Goal: Information Seeking & Learning: Learn about a topic

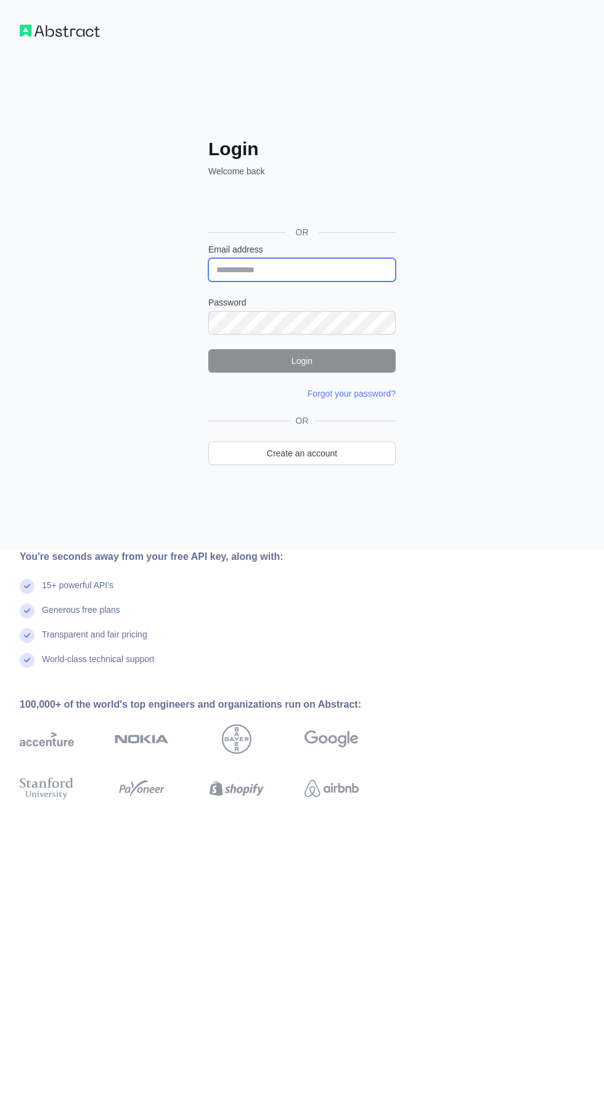
click at [351, 268] on input "Email address" at bounding box center [301, 269] width 187 height 23
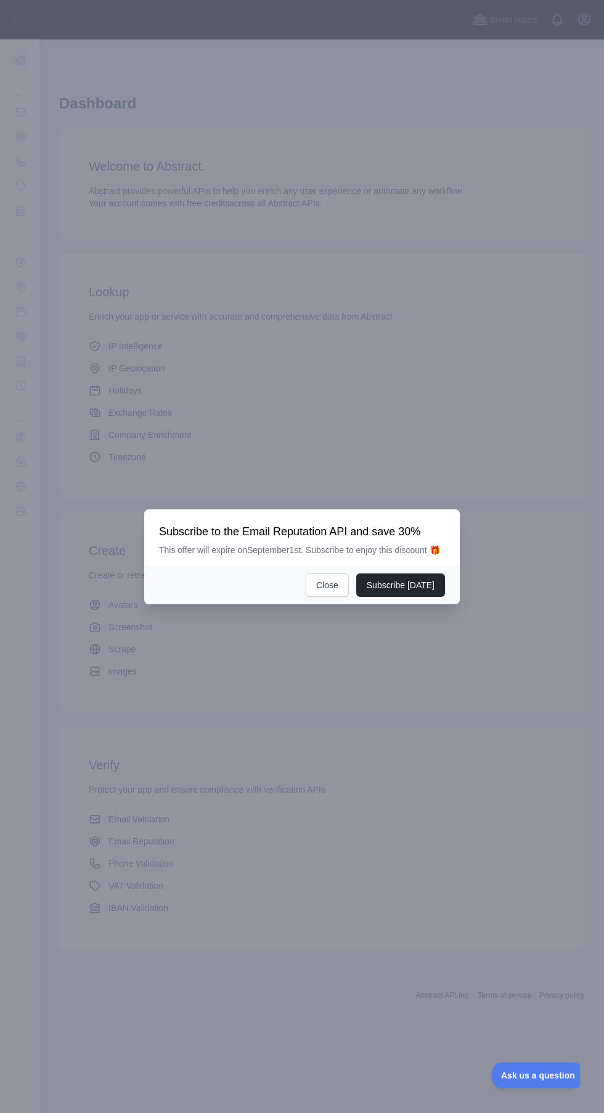
click at [161, 818] on div at bounding box center [302, 556] width 604 height 1113
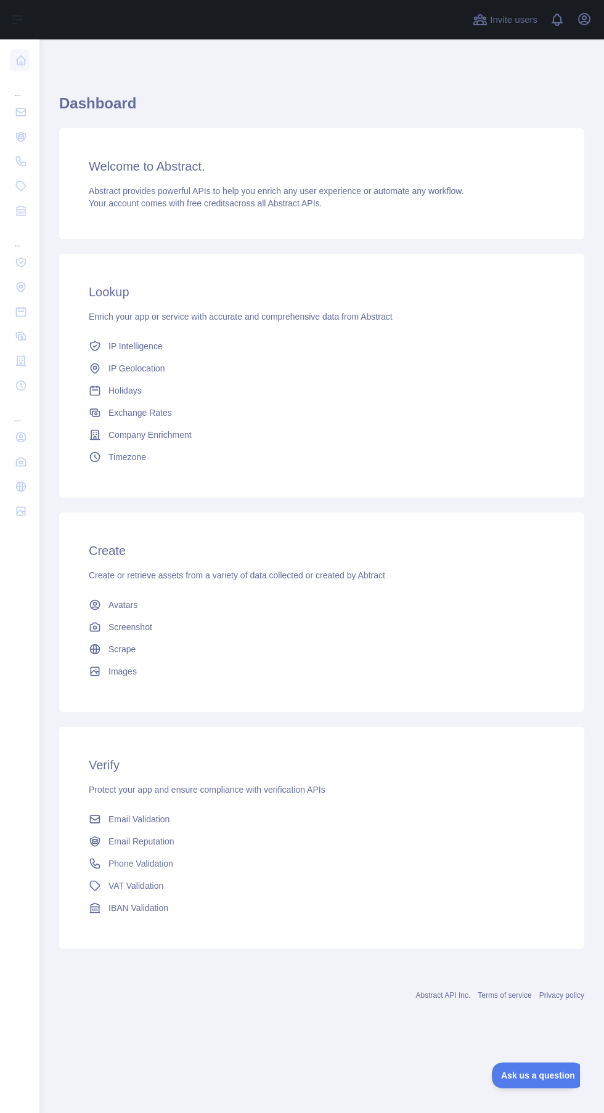
click at [165, 814] on span "Email Validation" at bounding box center [138, 819] width 61 height 12
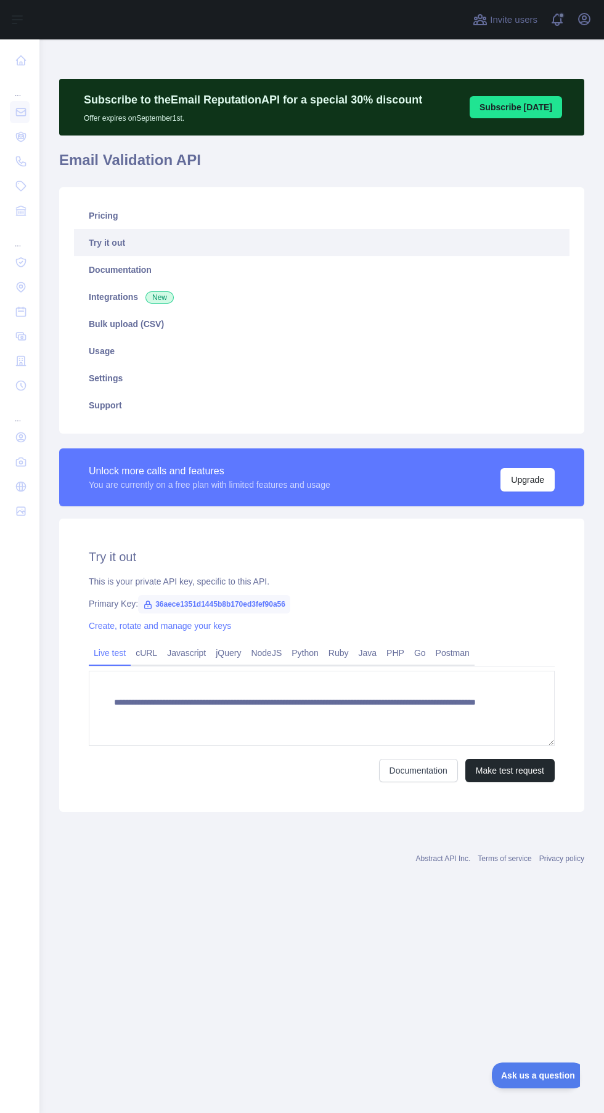
click at [165, 362] on link "Usage" at bounding box center [321, 351] width 495 height 27
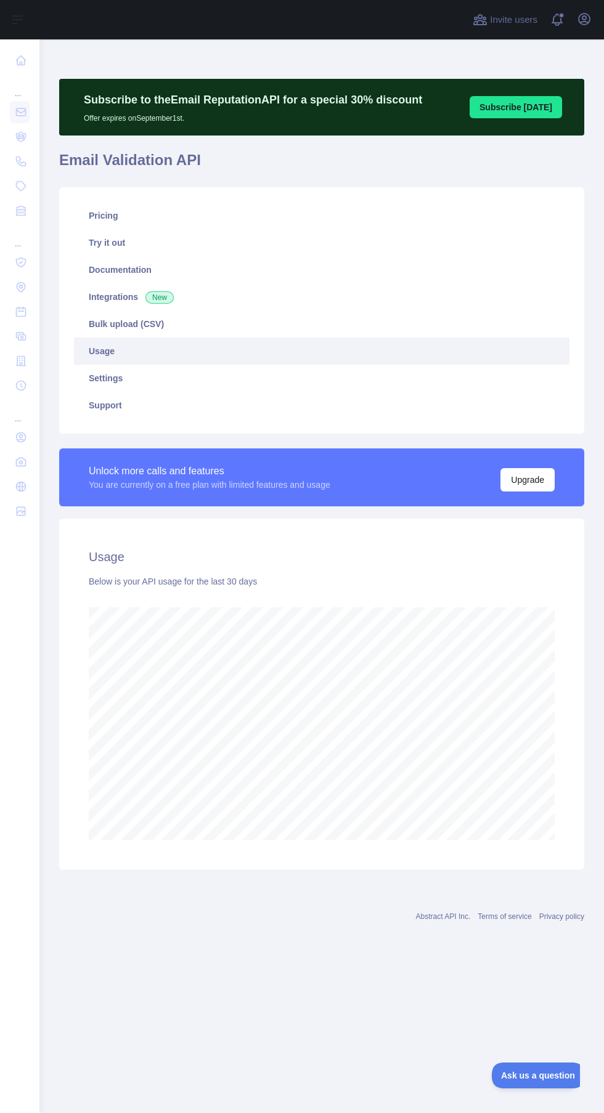
scroll to position [1168, 564]
click at [378, 237] on link "Try it out" at bounding box center [321, 242] width 495 height 27
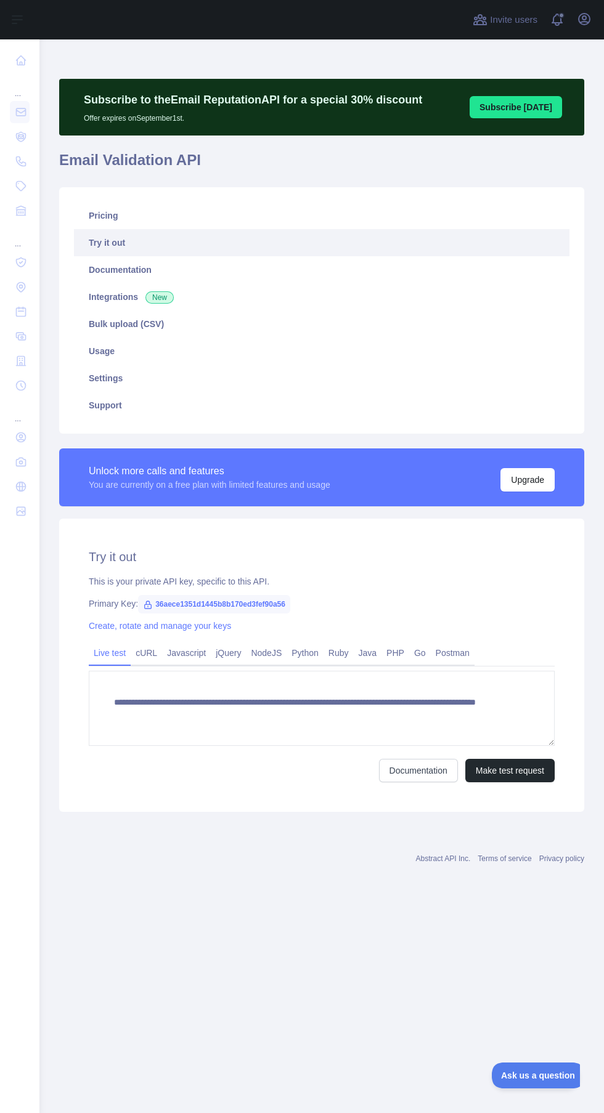
click at [410, 205] on link "Pricing" at bounding box center [321, 215] width 495 height 27
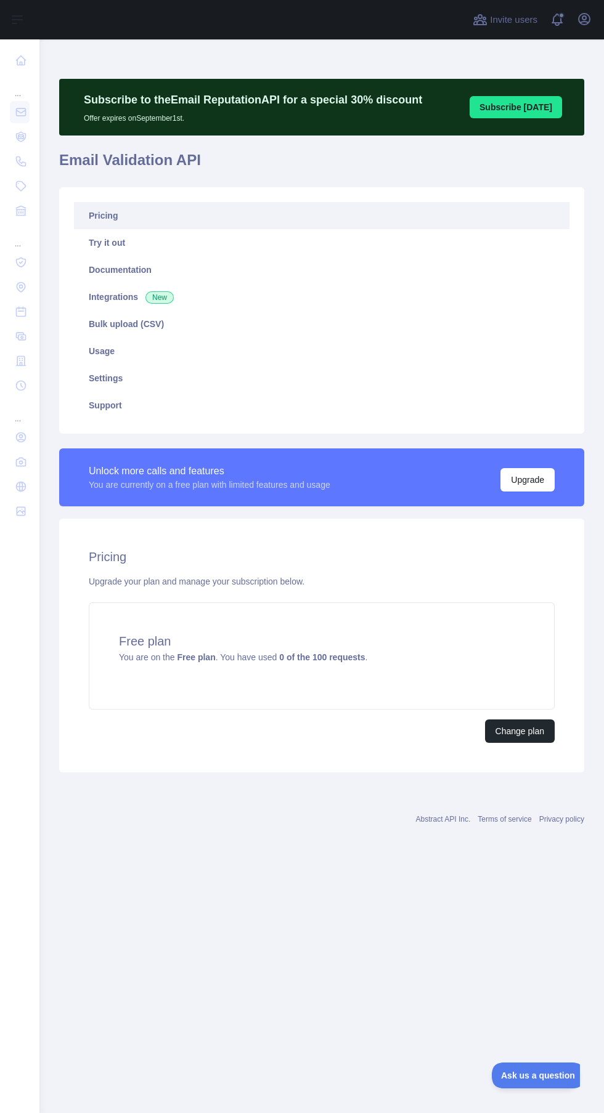
click at [461, 240] on link "Try it out" at bounding box center [321, 242] width 495 height 27
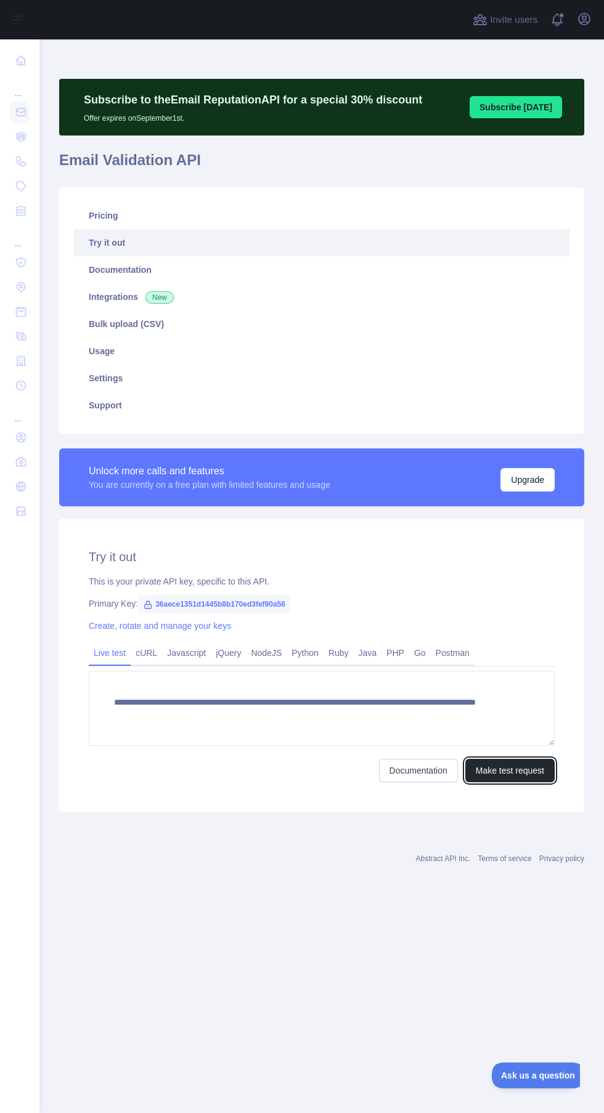
click at [520, 770] on button "Make test request" at bounding box center [509, 770] width 89 height 23
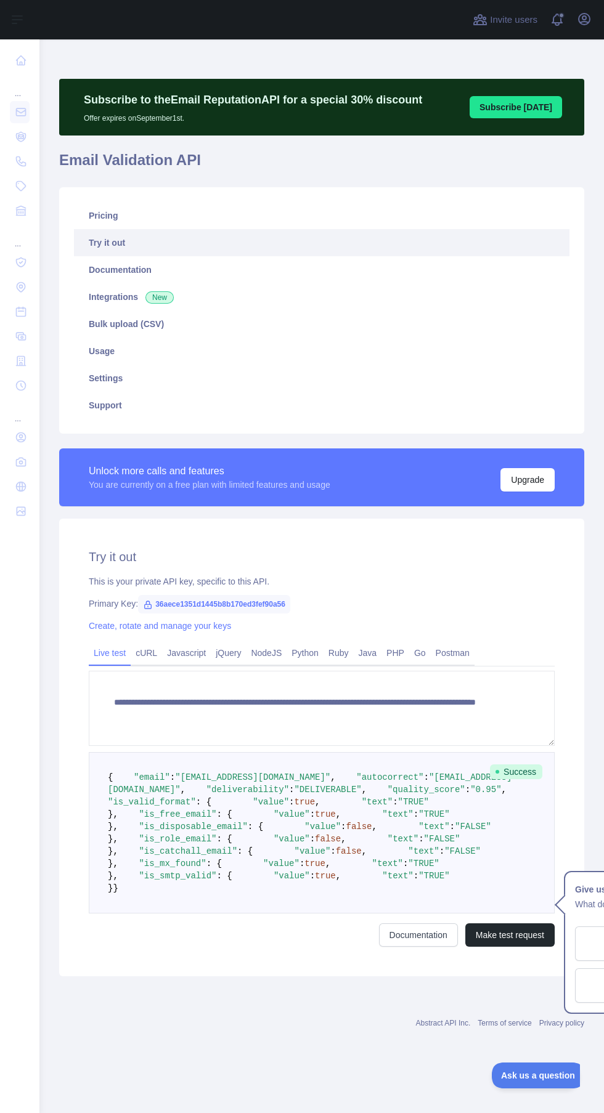
click at [336, 209] on link "Pricing" at bounding box center [321, 215] width 495 height 27
